Goal: Information Seeking & Learning: Learn about a topic

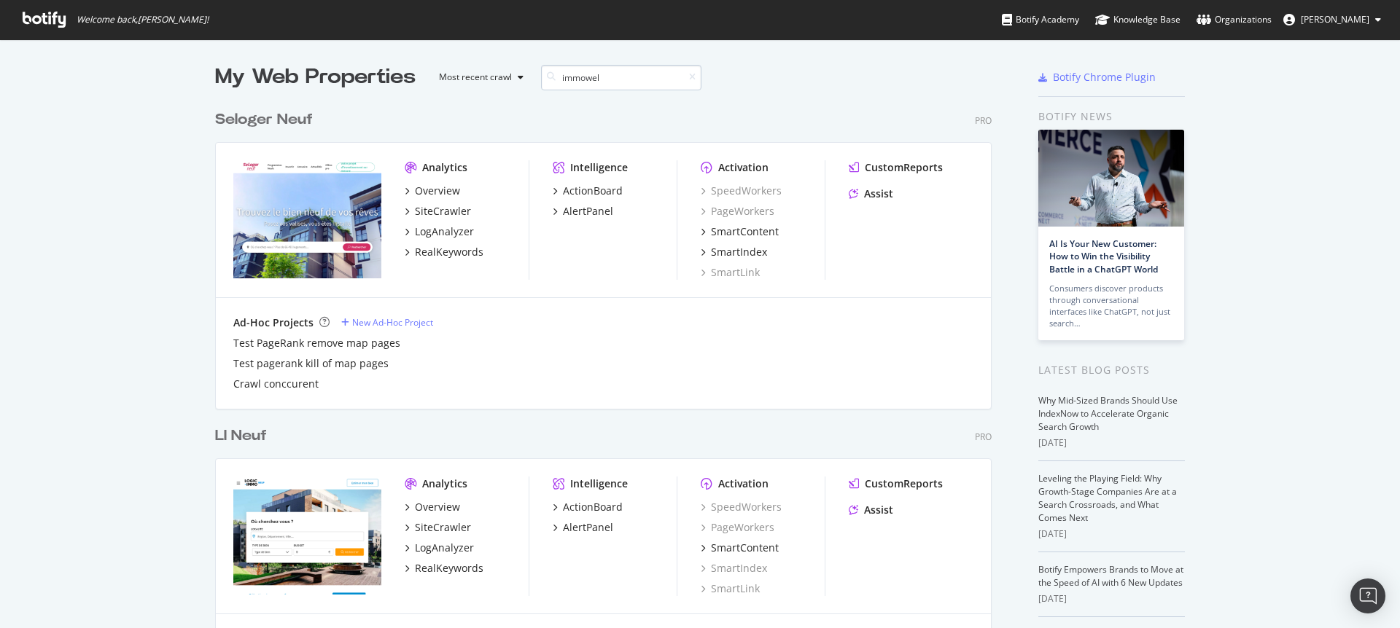
scroll to position [332, 777]
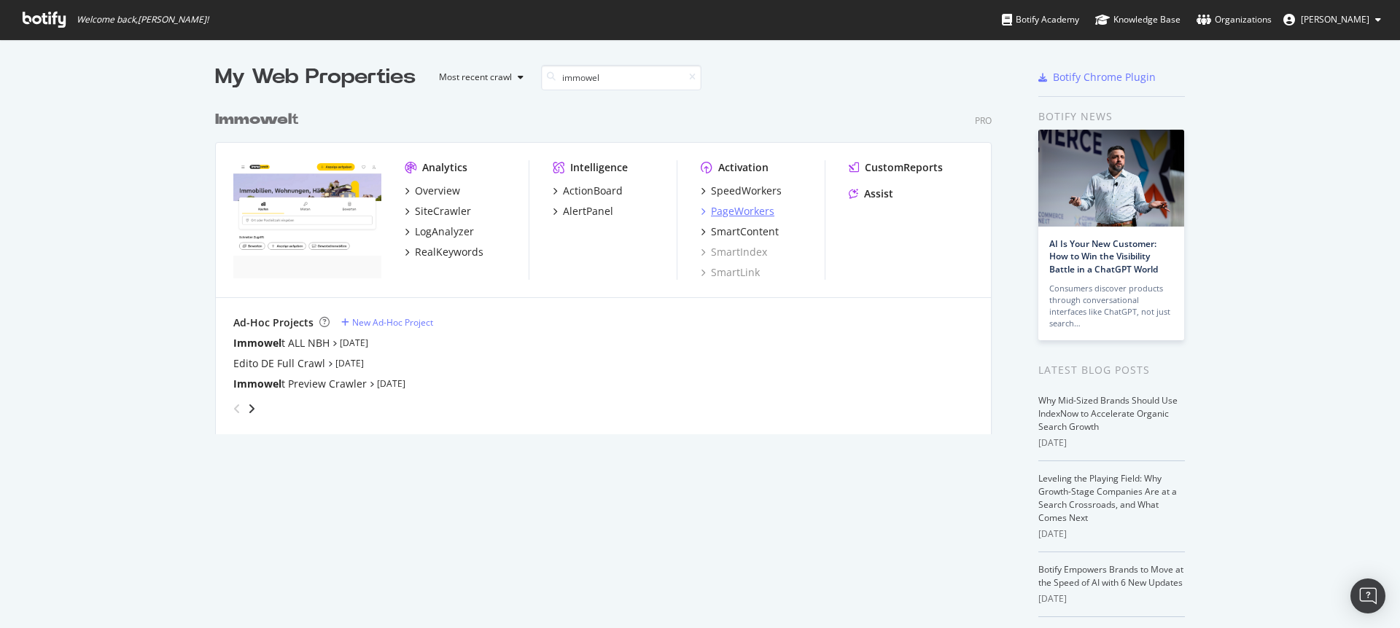
type input "immowel"
click at [742, 209] on div "PageWorkers" at bounding box center [742, 211] width 63 height 15
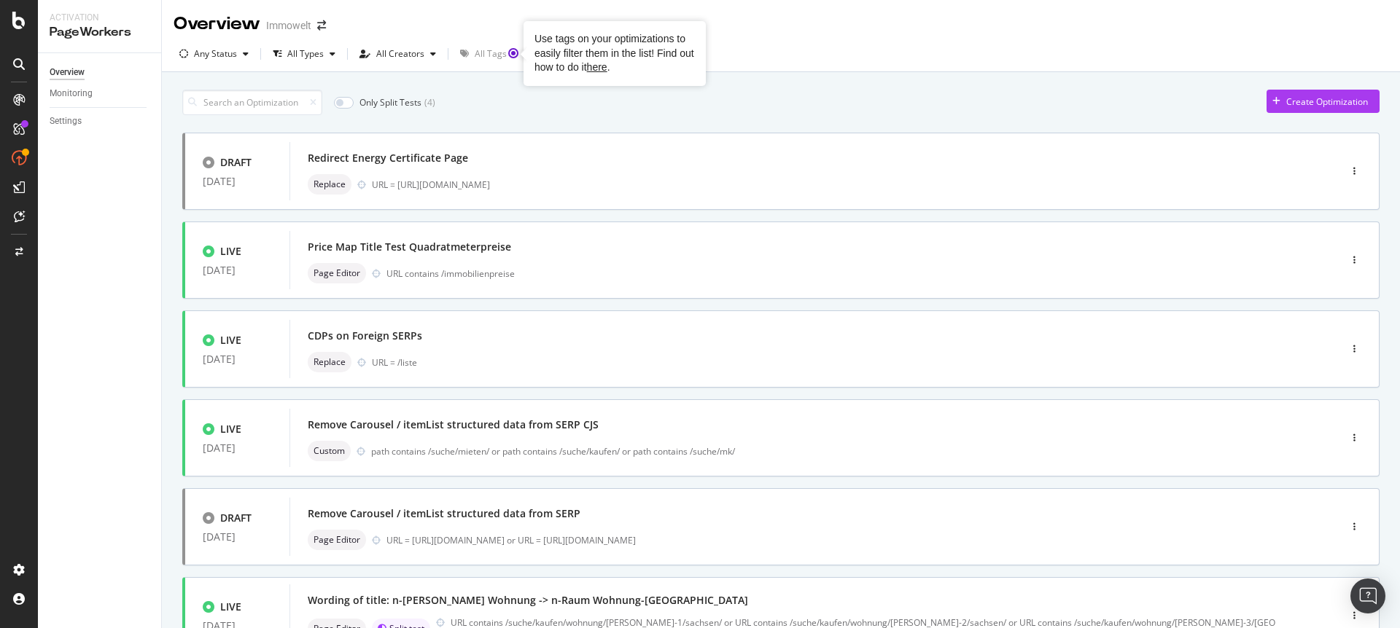
click at [513, 85] on div "Only Split Tests ( 4 ) Create Optimization DRAFT 12 Aug. 2025 Redirect Energy C…" at bounding box center [780, 567] width 1197 height 971
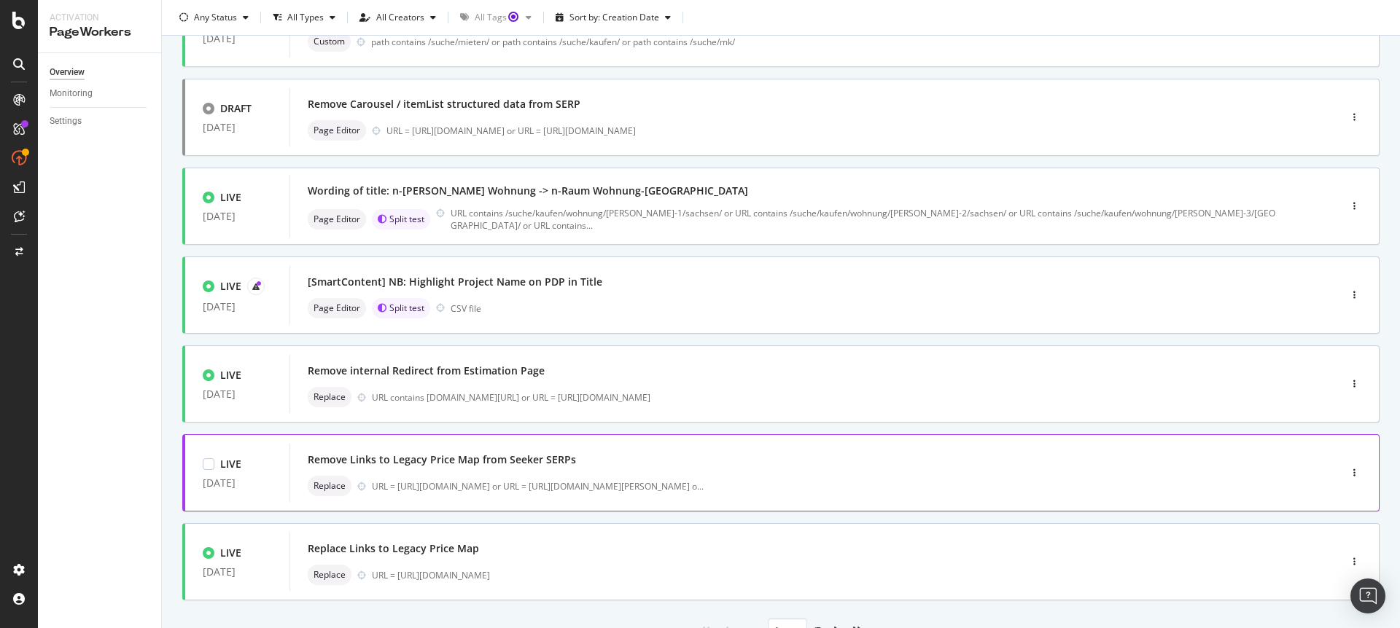
scroll to position [476, 0]
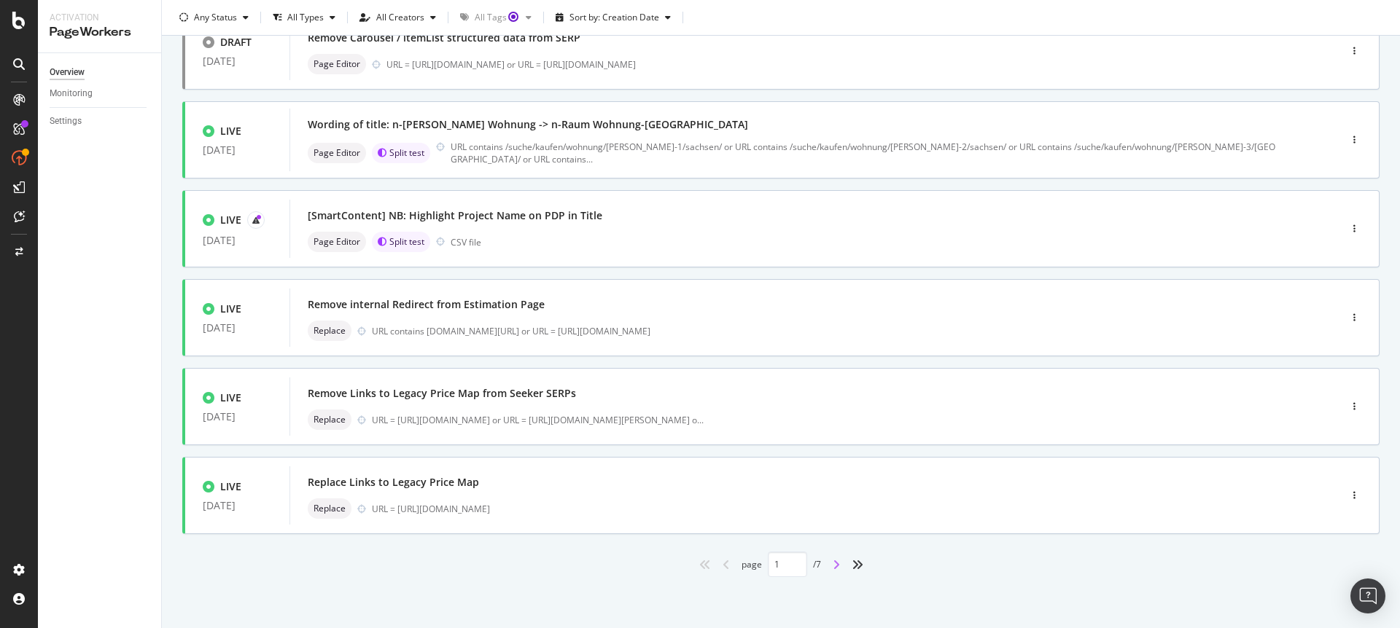
click at [835, 563] on icon "angle-right" at bounding box center [836, 565] width 7 height 12
type input "2"
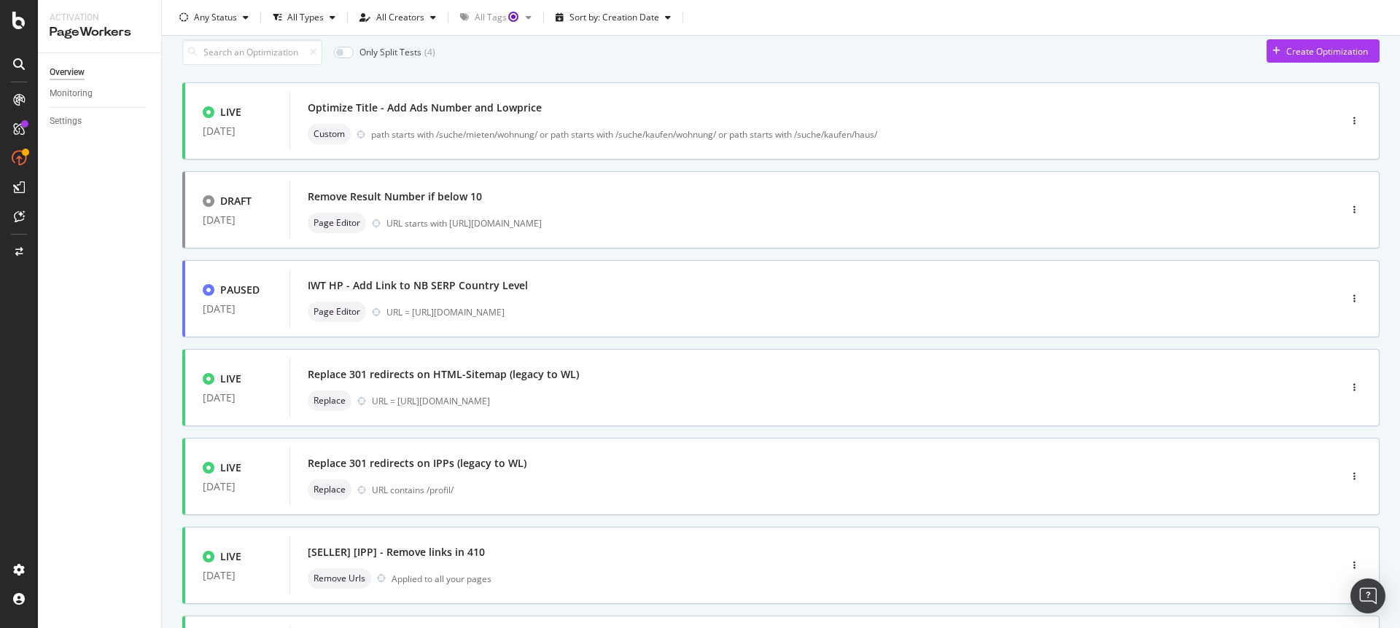
scroll to position [0, 0]
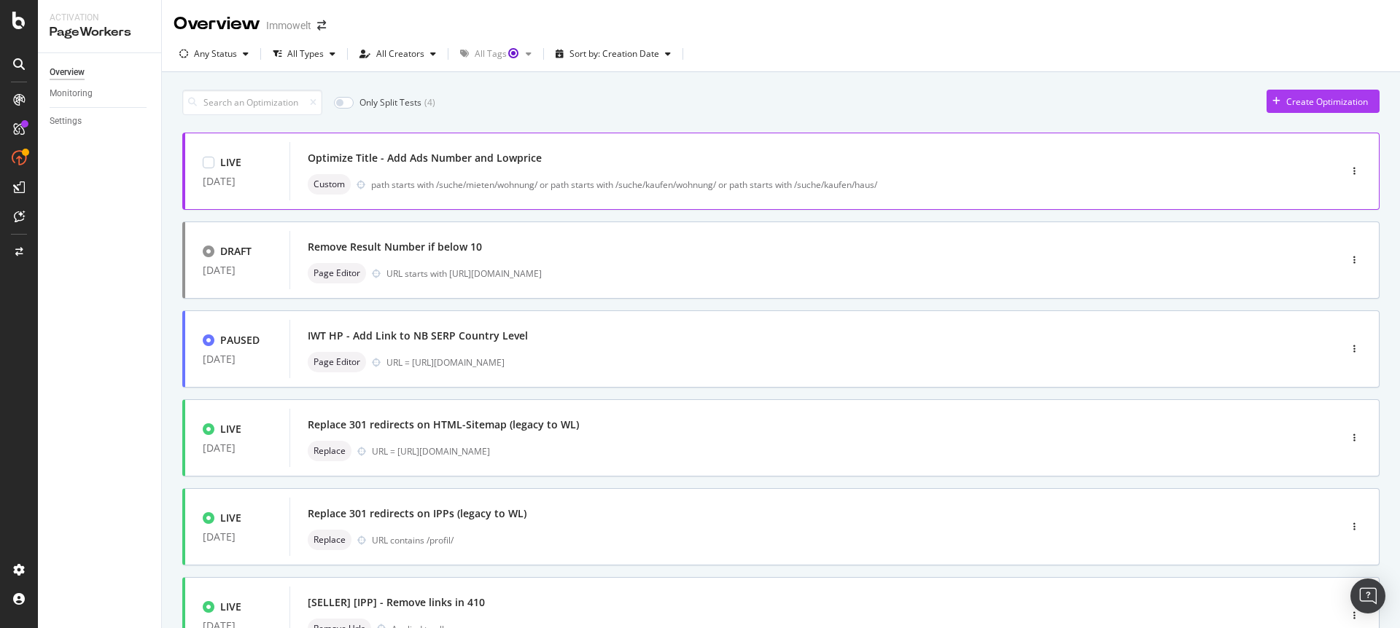
click at [628, 172] on div "Optimize Title - Add Ads Number and Lowprice Custom path starts with /suche/mie…" at bounding box center [793, 171] width 970 height 47
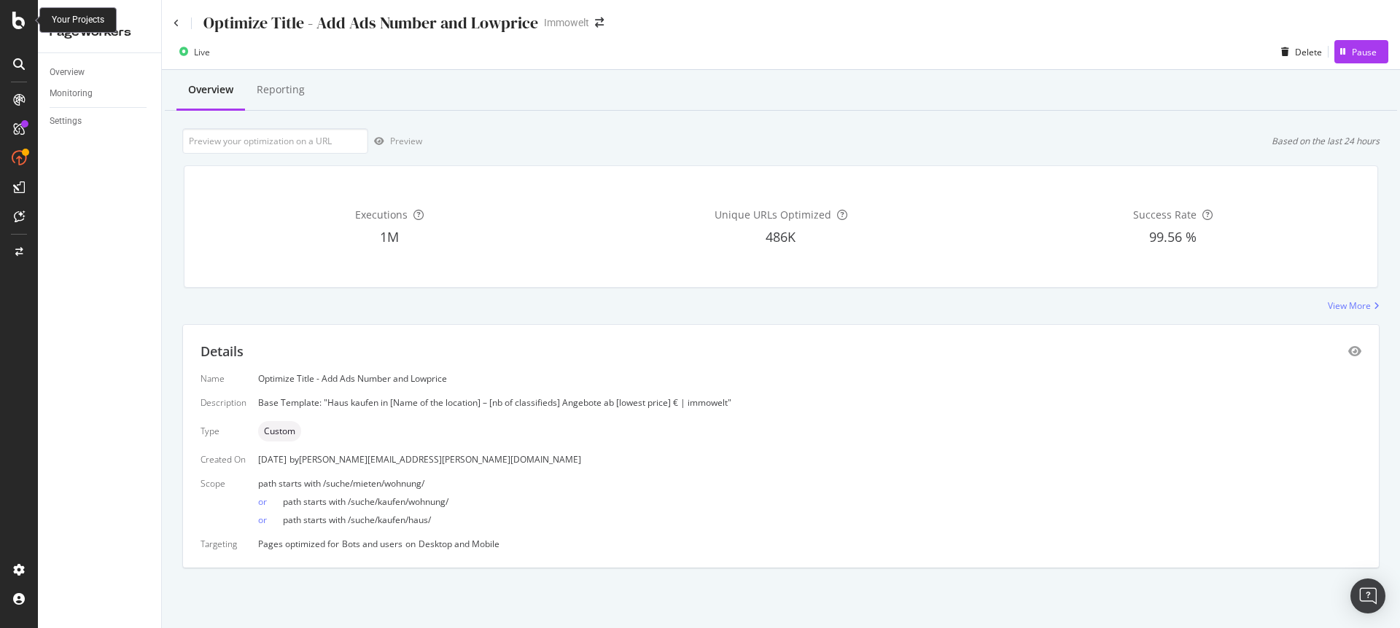
click at [17, 23] on icon at bounding box center [18, 20] width 13 height 17
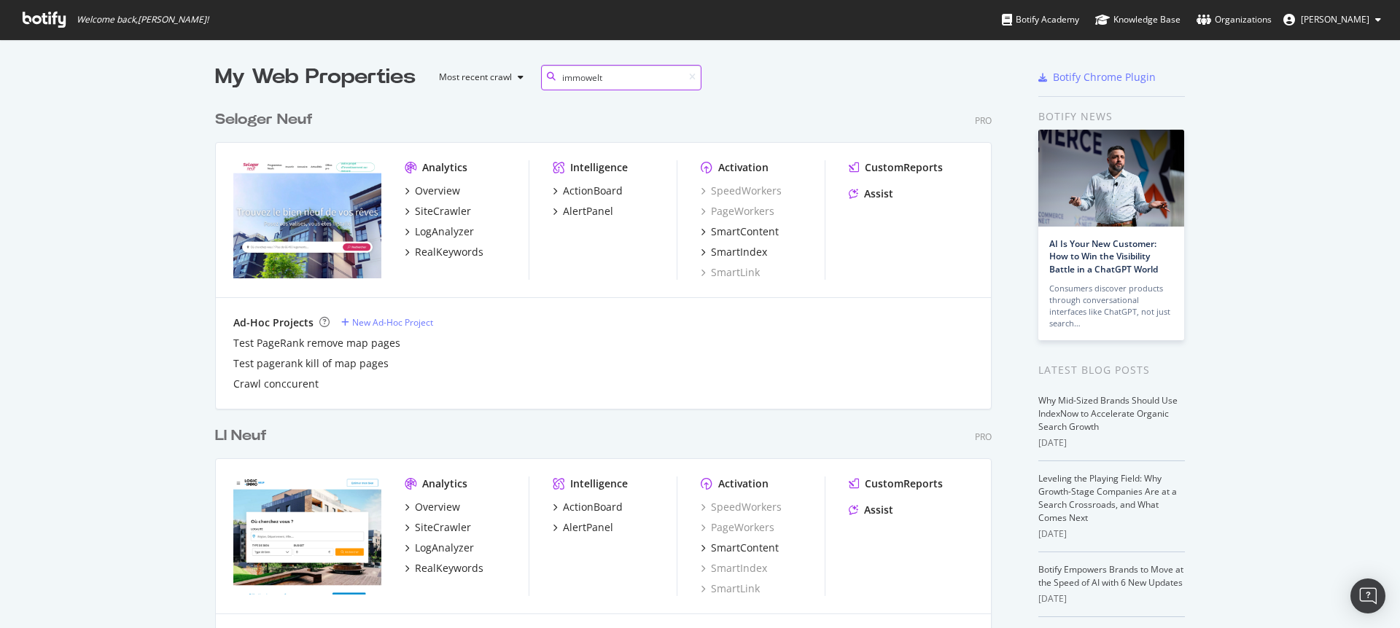
scroll to position [332, 777]
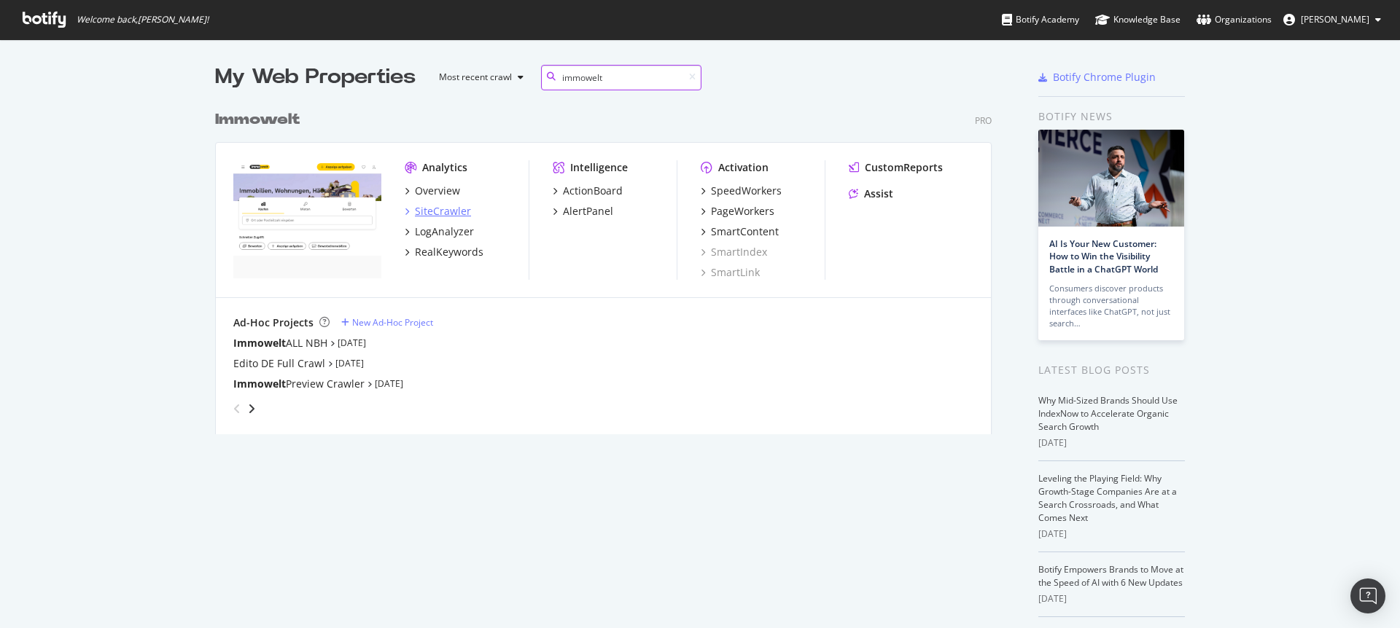
type input "immowelt"
click at [437, 208] on div "SiteCrawler" at bounding box center [443, 211] width 56 height 15
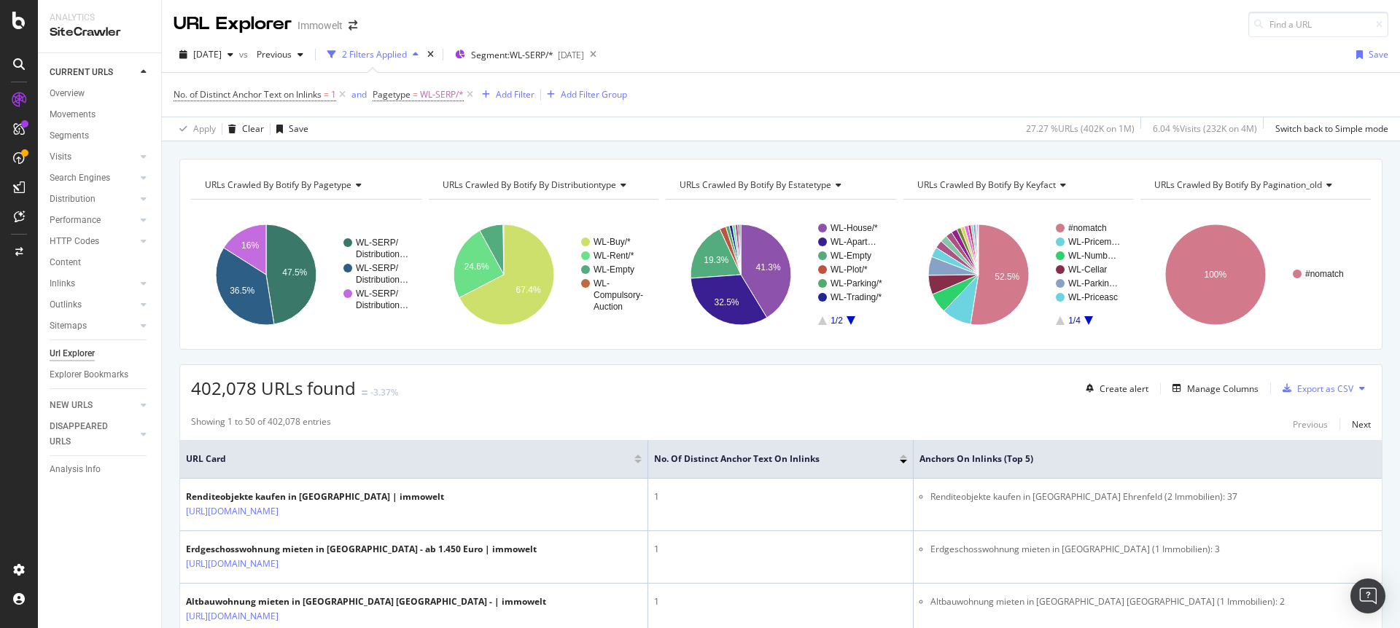
scroll to position [167, 0]
